Goal: Contribute content: Add original content to the website for others to see

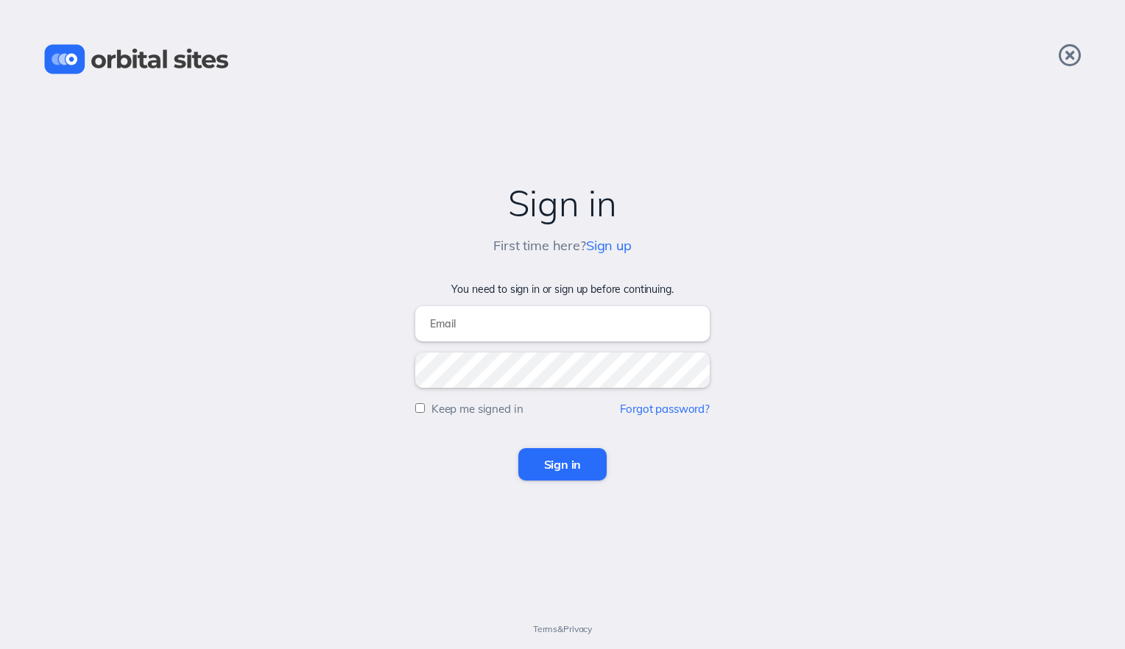
type input "[EMAIL_ADDRESS][DOMAIN_NAME]"
click at [552, 458] on input "Sign in" at bounding box center [562, 464] width 89 height 32
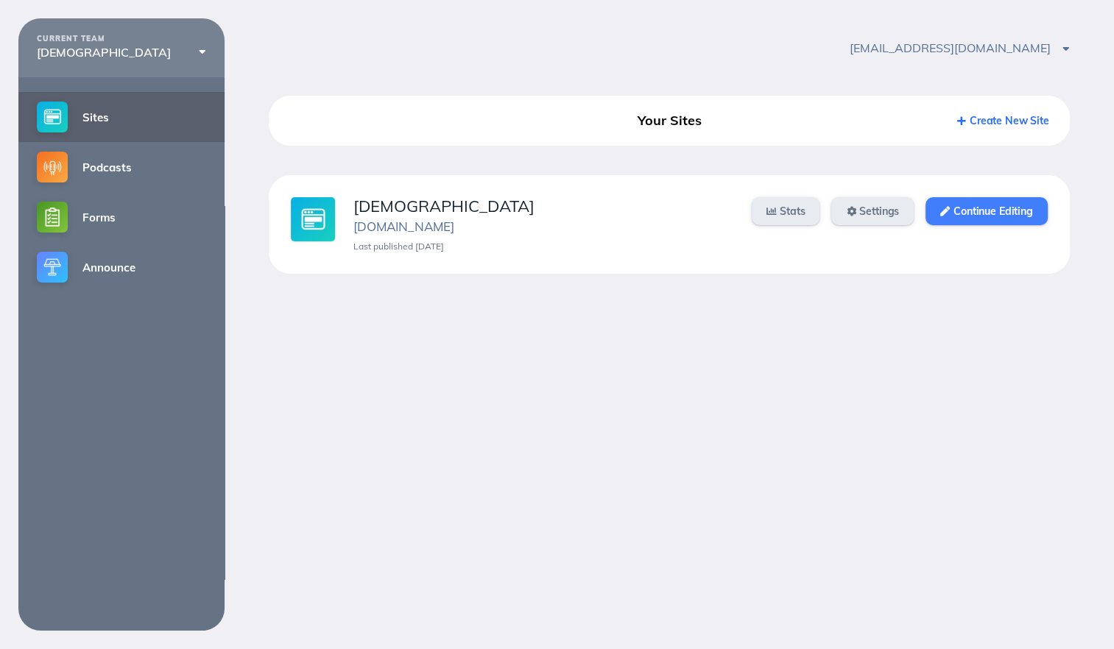
click at [971, 214] on link "Continue Editing" at bounding box center [985, 211] width 121 height 28
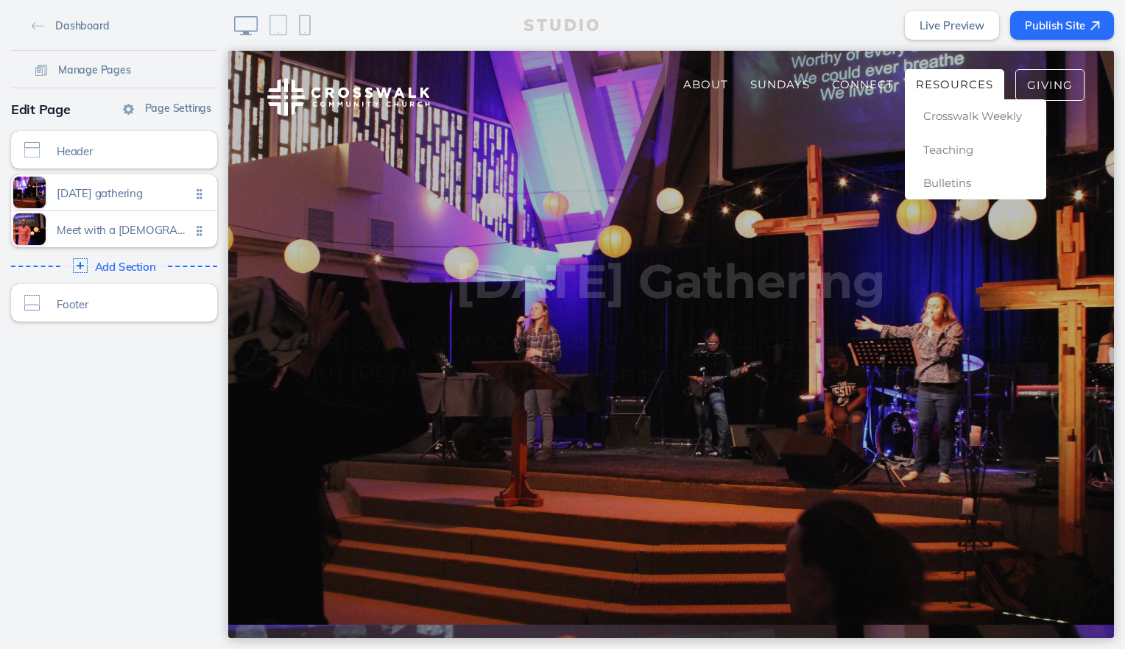
click at [932, 86] on span "Resources" at bounding box center [954, 84] width 77 height 14
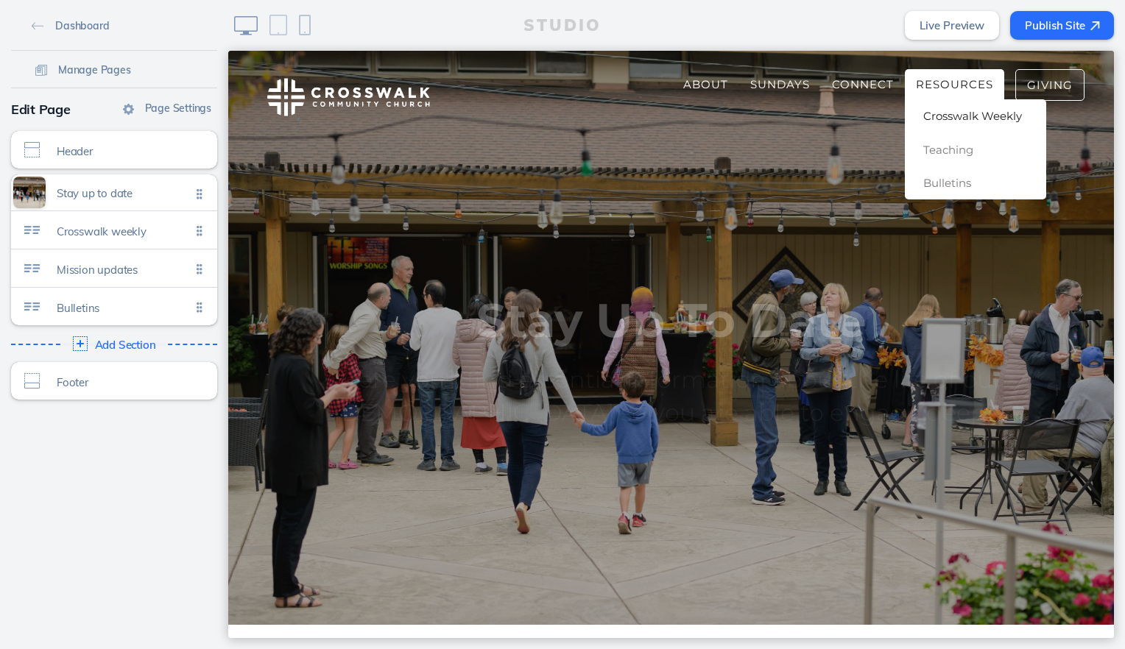
click at [941, 113] on span "Crosswalk Weekly" at bounding box center [972, 116] width 99 height 14
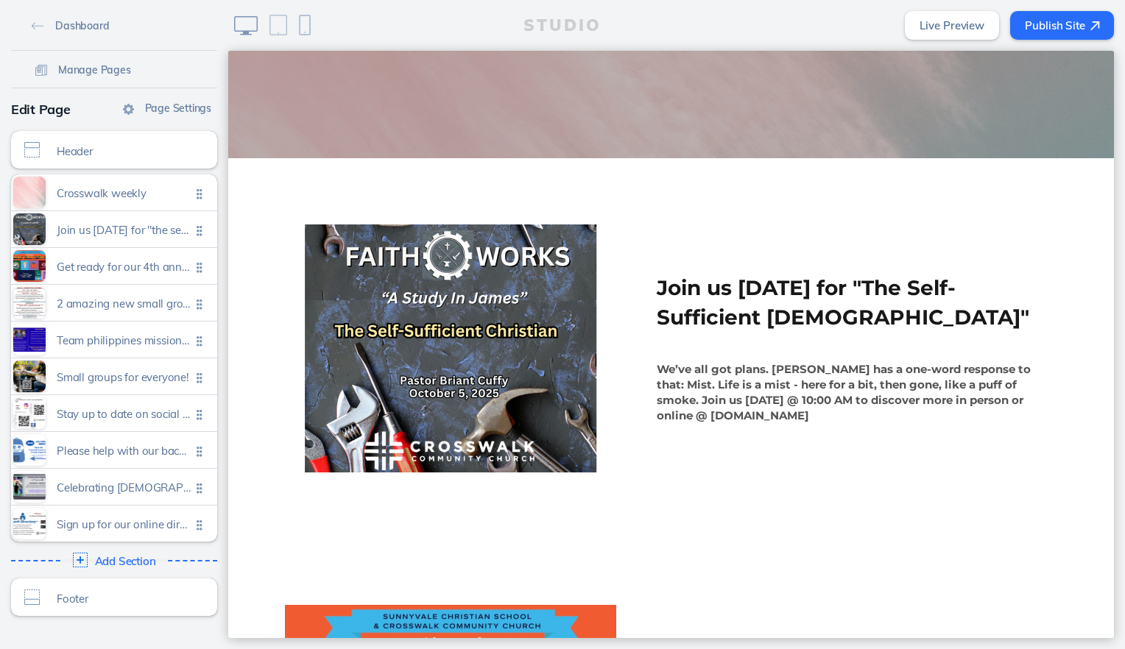
scroll to position [453, 0]
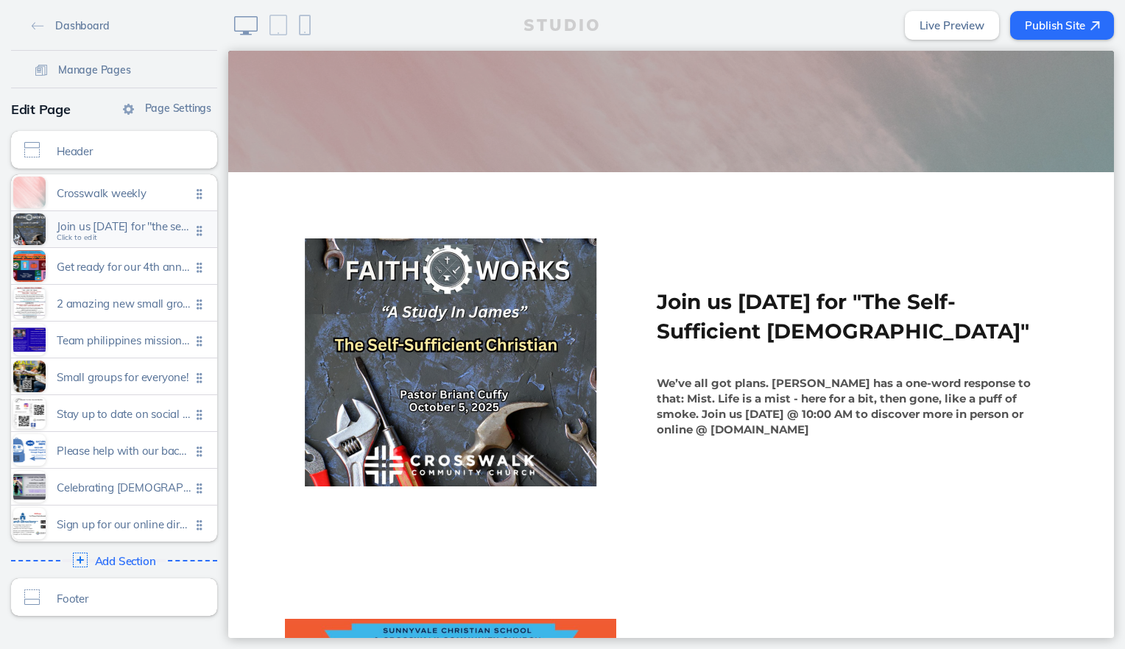
click at [113, 233] on span "Join us [DATE] for "the self-sufficient [DEMOGRAPHIC_DATA]" Click to edit" at bounding box center [124, 230] width 134 height 13
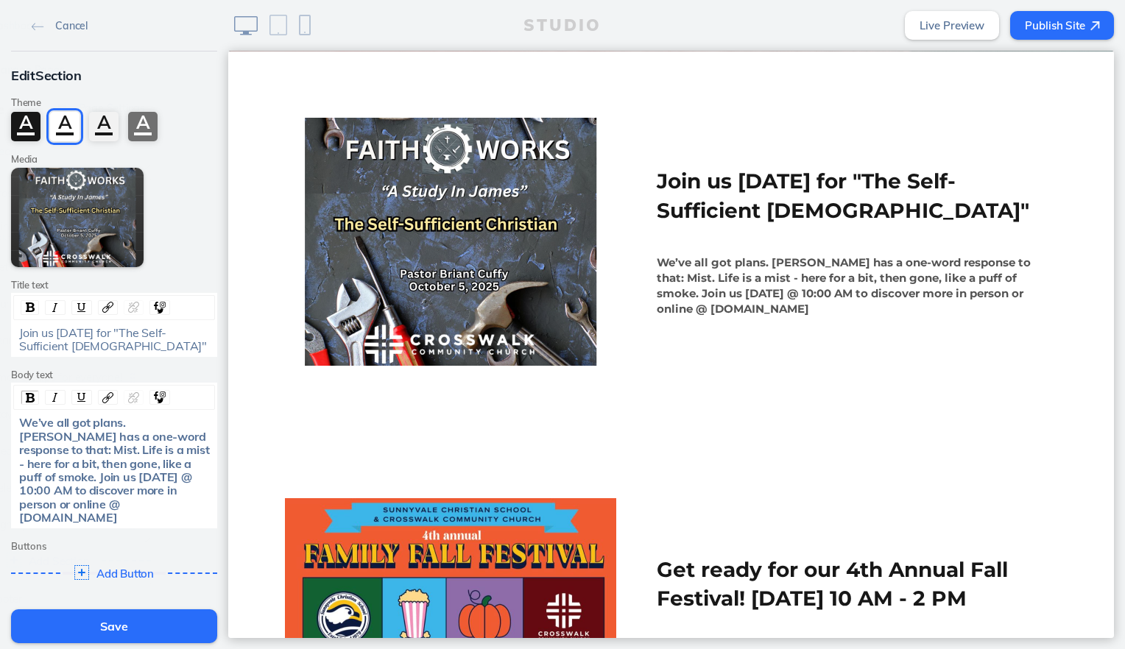
scroll to position [574, 0]
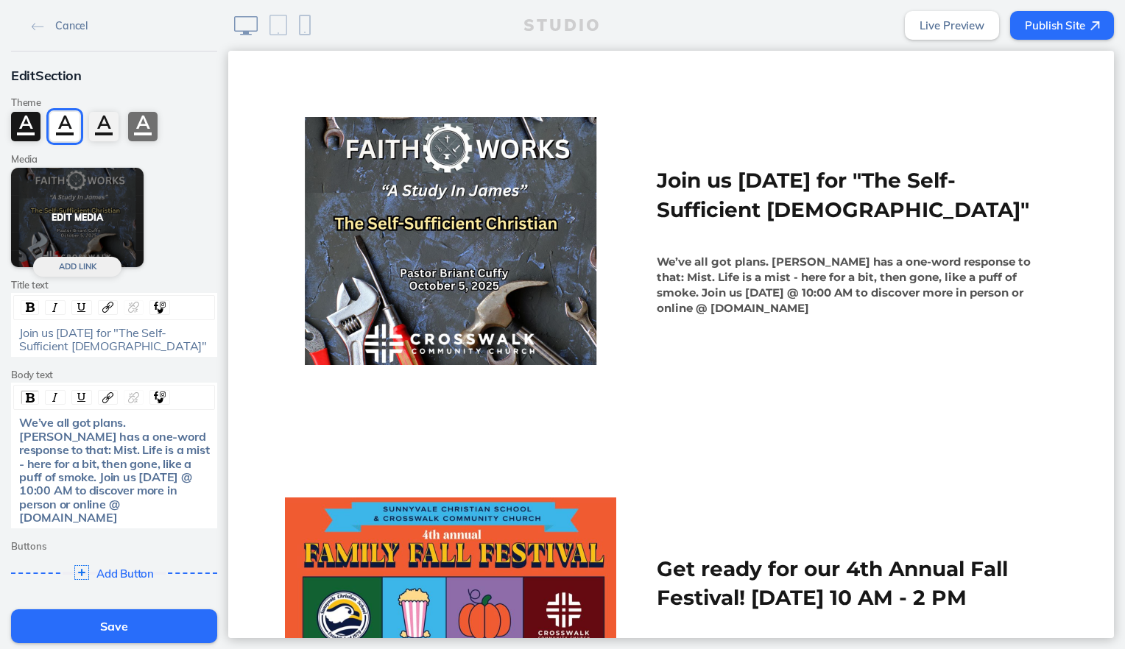
click at [106, 226] on button "Edit Media" at bounding box center [77, 217] width 132 height 99
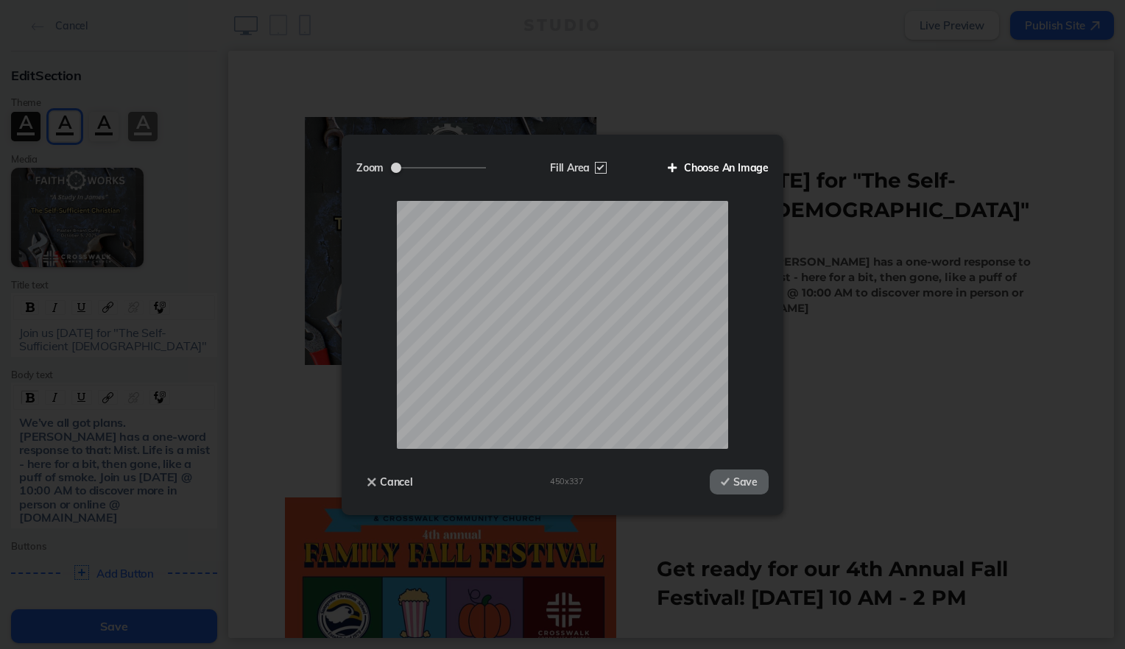
click at [715, 173] on label "Choose An Image" at bounding box center [712, 167] width 112 height 25
click at [0, 0] on input "Choose An Image" at bounding box center [0, 0] width 0 height 0
click at [601, 171] on label "Fill Area" at bounding box center [577, 167] width 76 height 25
click at [0, 0] on input "Fill Area" at bounding box center [0, 0] width 0 height 0
drag, startPoint x: 439, startPoint y: 167, endPoint x: 431, endPoint y: 166, distance: 7.4
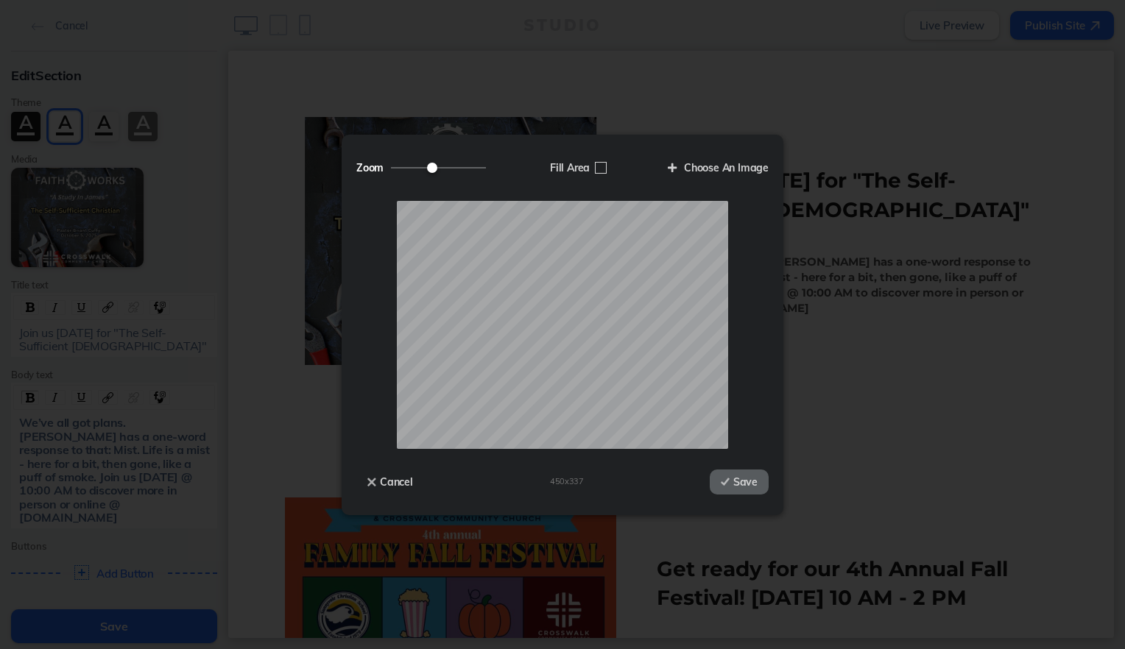
type input "0.9"
click at [431, 167] on input "Zoom" at bounding box center [438, 167] width 95 height 1
click at [738, 479] on button "Save" at bounding box center [738, 482] width 59 height 25
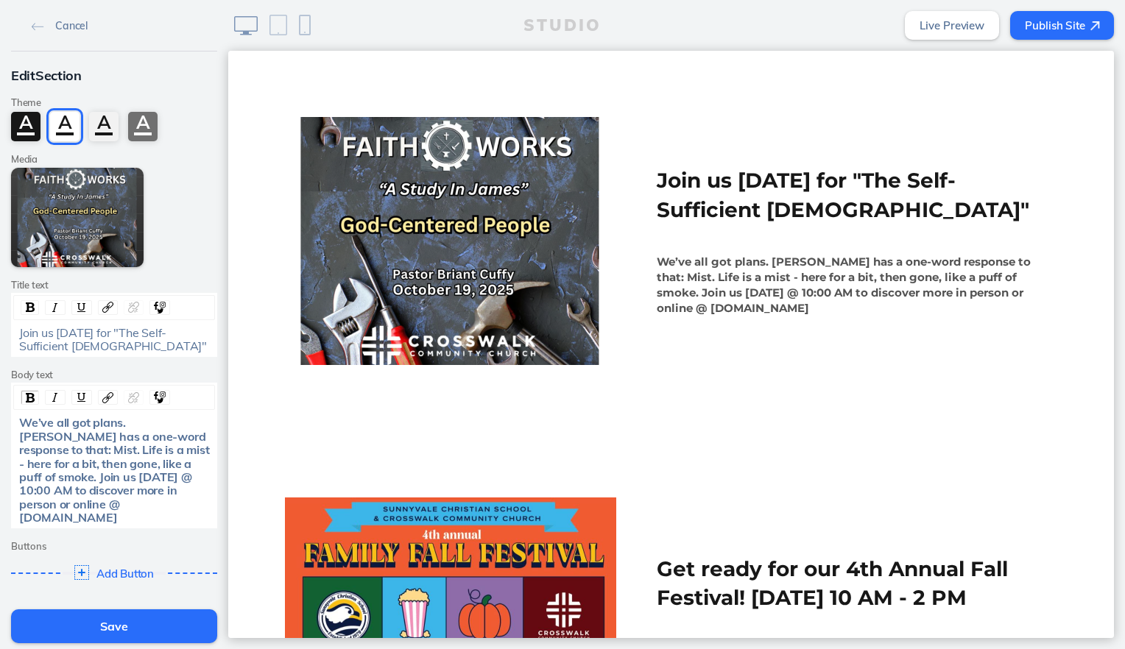
click at [131, 472] on span "We’ve all got plans. [PERSON_NAME] has a one-word response to that: Mist. Life …" at bounding box center [115, 470] width 193 height 110
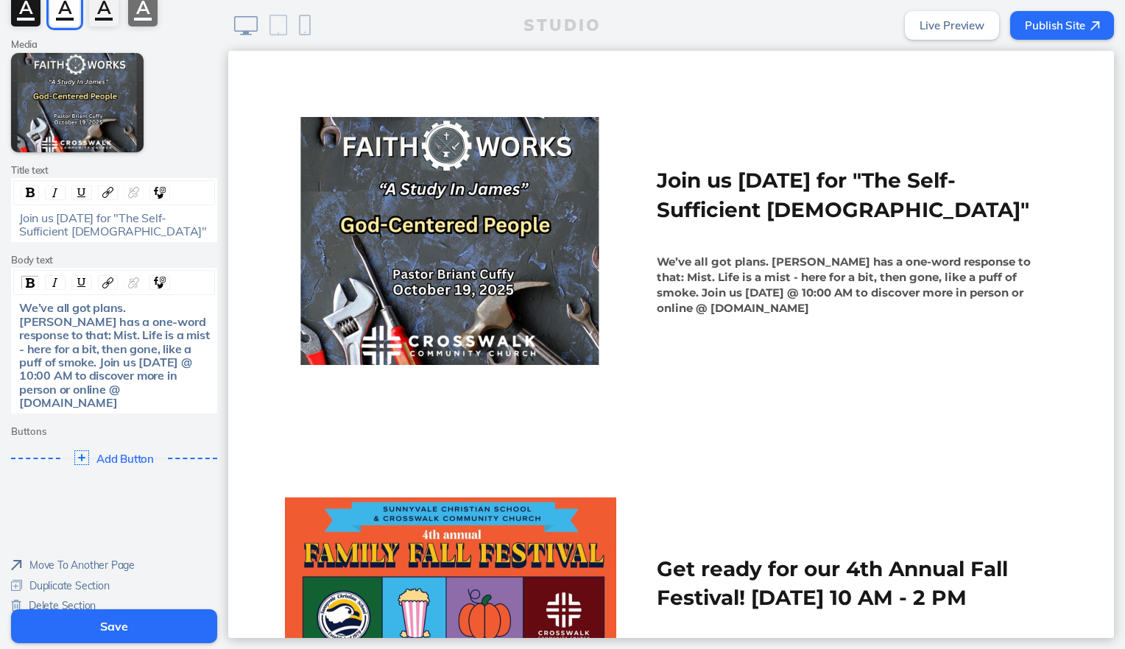
drag, startPoint x: 183, startPoint y: 390, endPoint x: 7, endPoint y: 301, distance: 197.2
click at [11, 301] on div "We’ve all got plans. [PERSON_NAME] has a one-word response to that: Mist. Life …" at bounding box center [114, 341] width 206 height 146
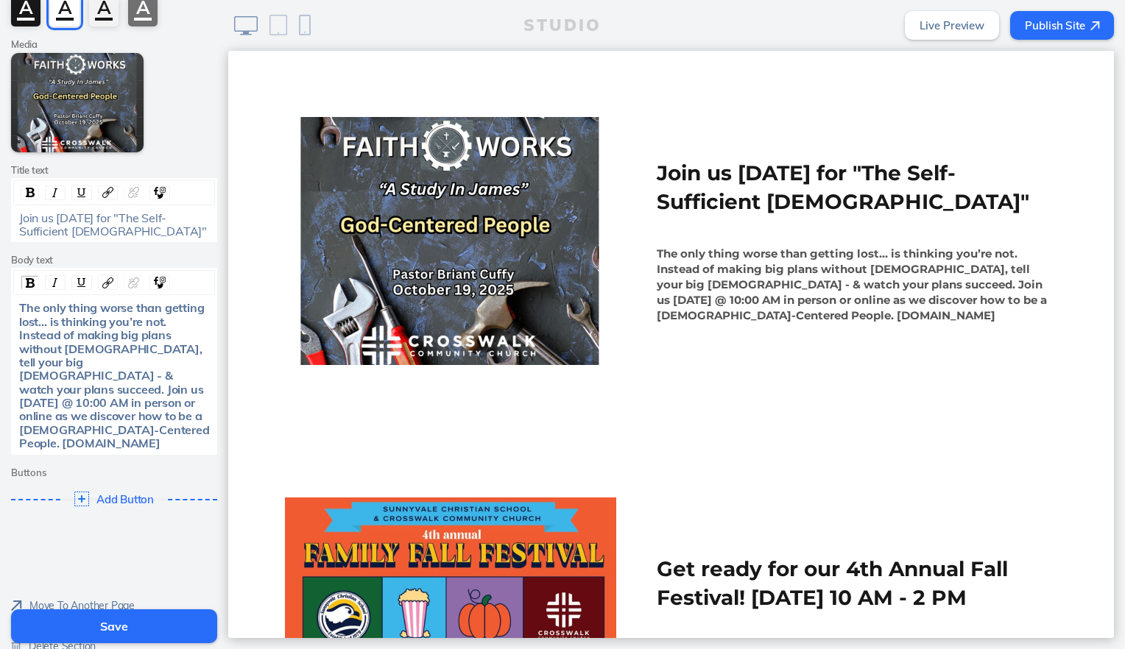
click at [141, 216] on span "Join us [DATE] for "The Self-Sufficient [DEMOGRAPHIC_DATA]"" at bounding box center [113, 224] width 188 height 28
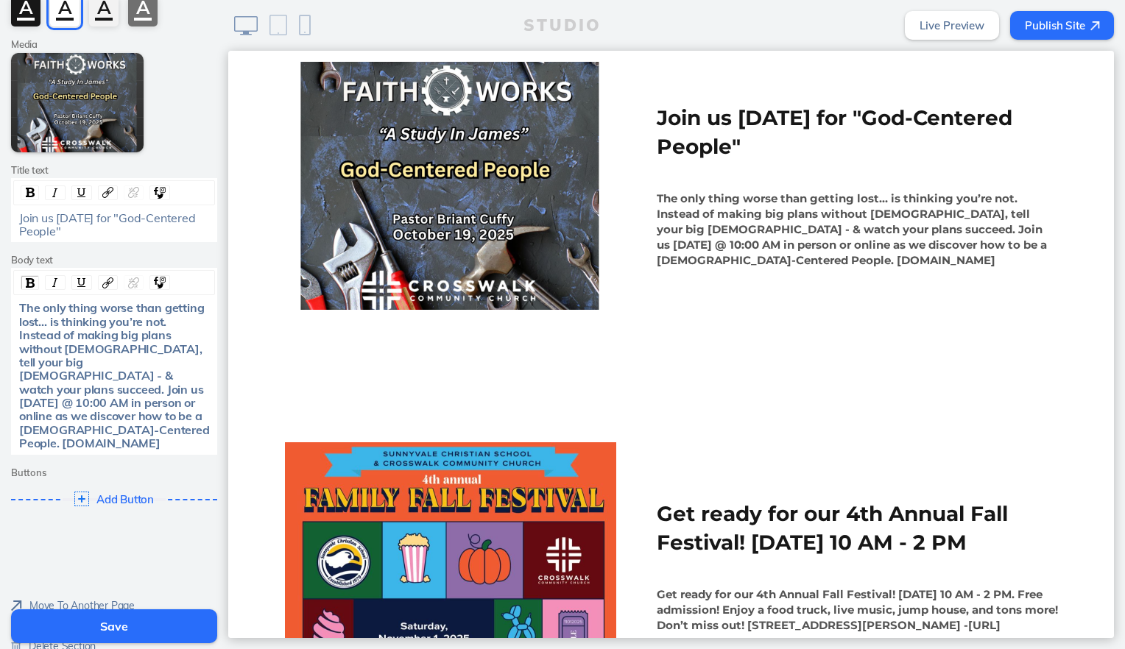
scroll to position [574, 0]
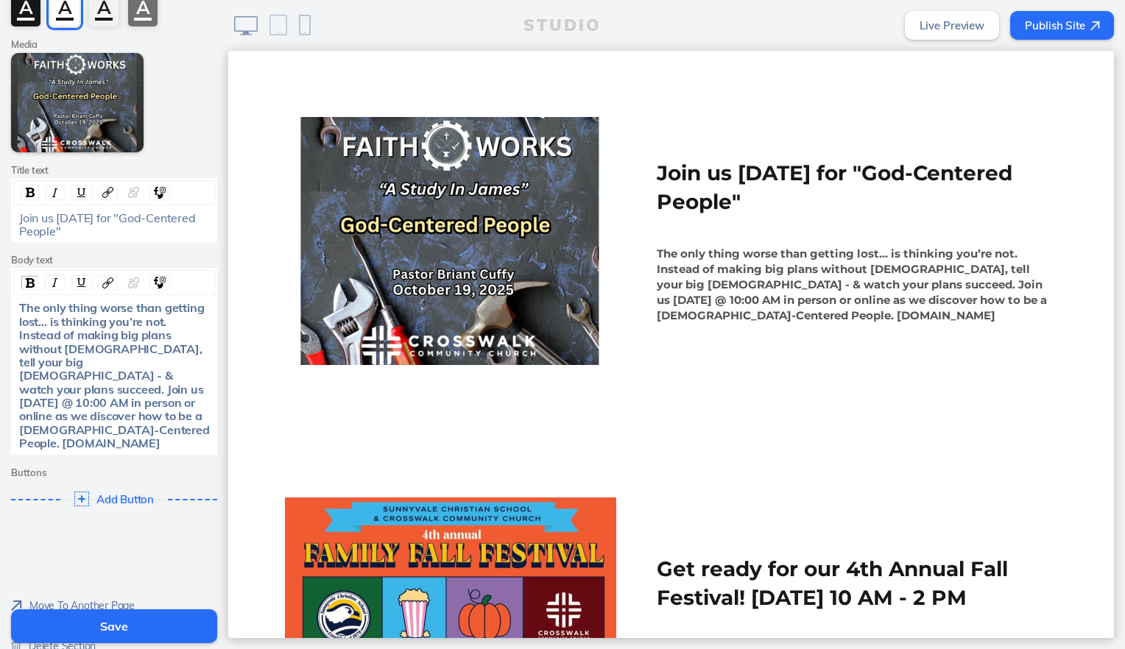
click at [126, 623] on button "Save" at bounding box center [114, 626] width 206 height 34
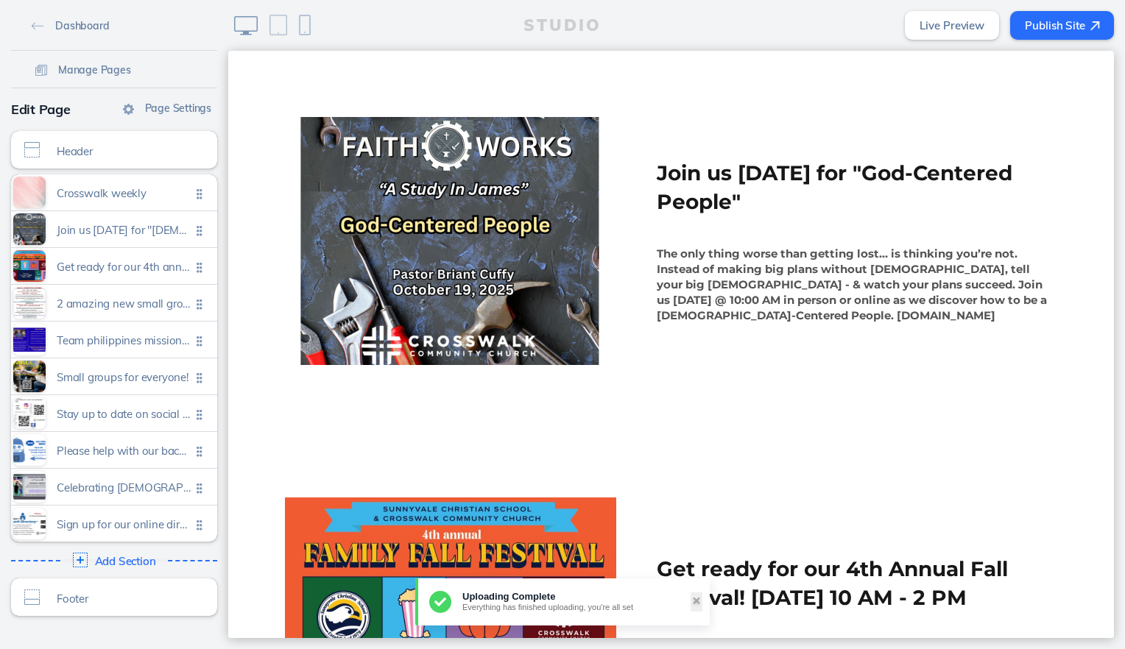
click at [1057, 22] on button "Publish Site" at bounding box center [1062, 25] width 104 height 29
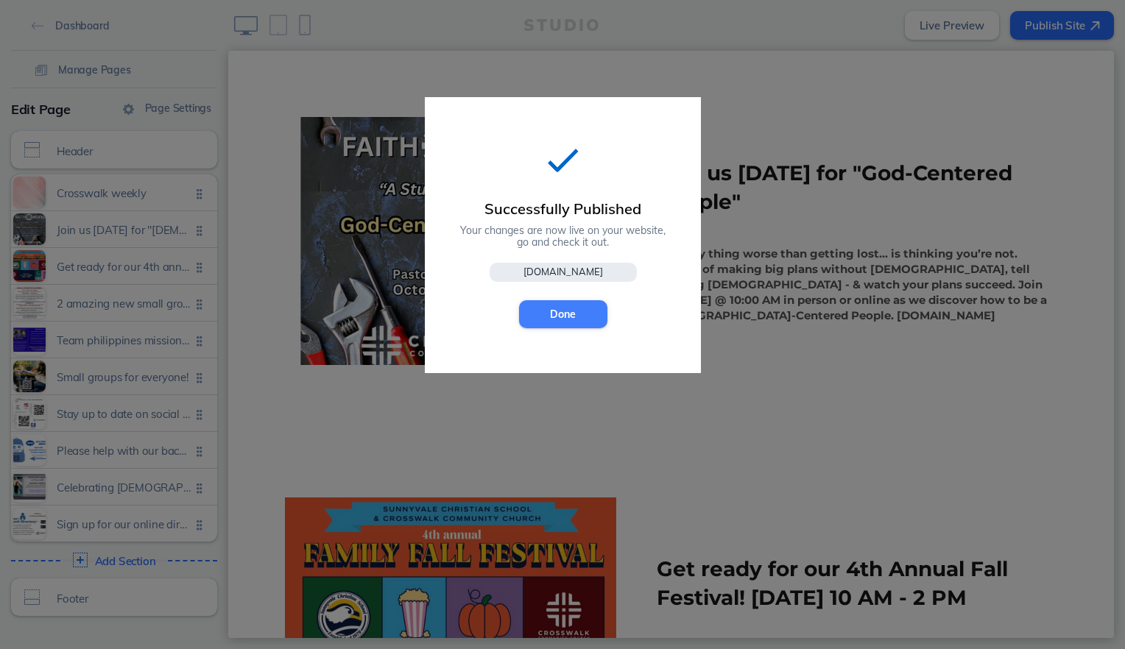
click at [569, 319] on button "Done" at bounding box center [563, 314] width 88 height 28
